Goal: Find specific page/section: Find specific page/section

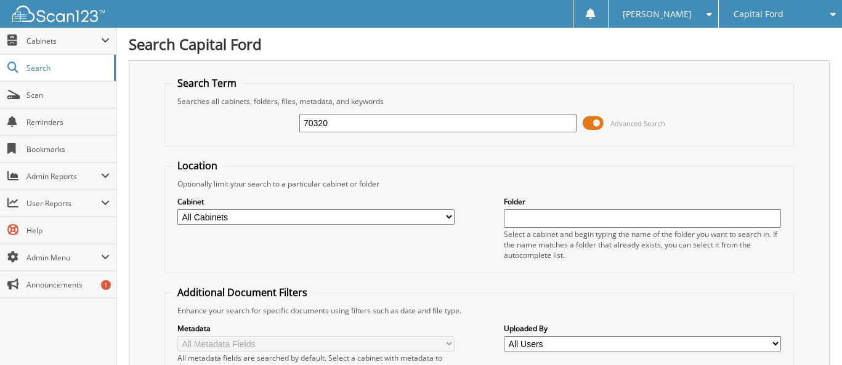
type input "70320"
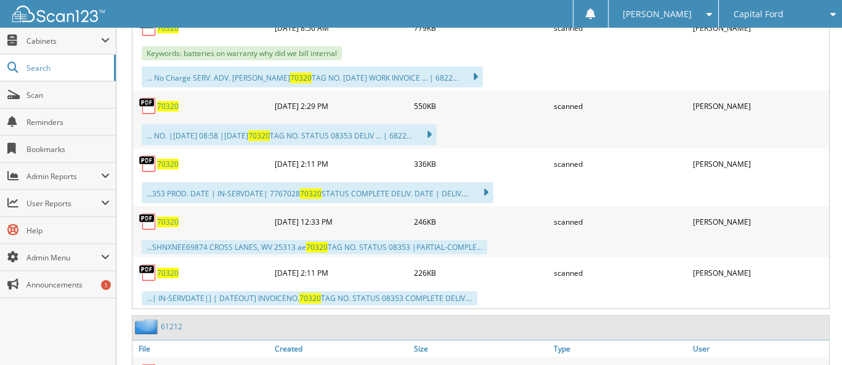
scroll to position [739, 0]
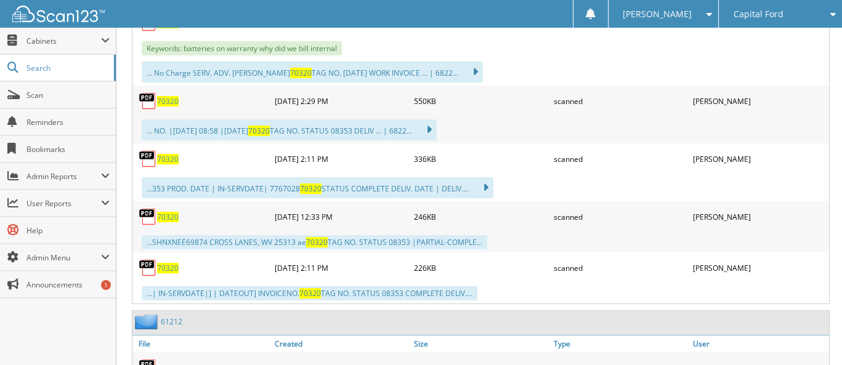
click at [774, 13] on span "Capital Ford" at bounding box center [759, 13] width 50 height 7
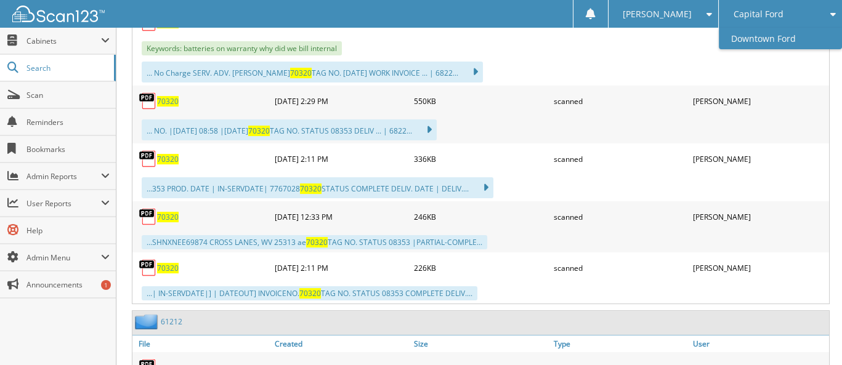
click at [757, 39] on link "Downtown Ford" at bounding box center [780, 39] width 123 height 22
